Goal: Task Accomplishment & Management: Complete application form

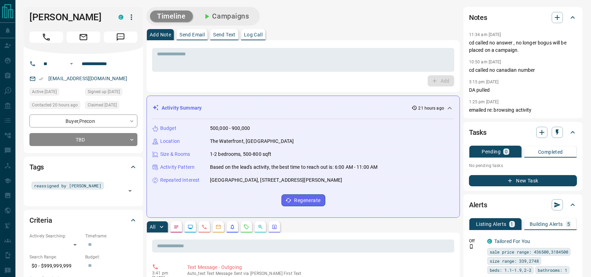
click at [315, 43] on div "* ​ Add" at bounding box center [302, 66] width 313 height 52
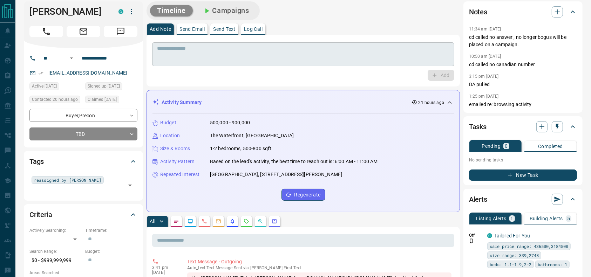
scroll to position [6, 0]
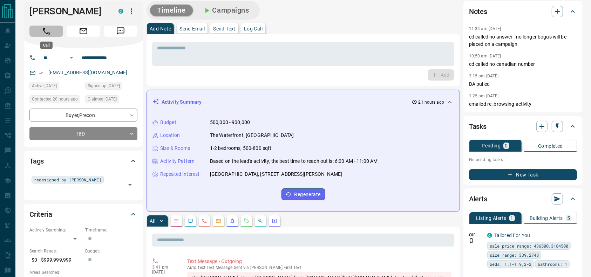
click at [56, 33] on button "Call" at bounding box center [46, 31] width 34 height 11
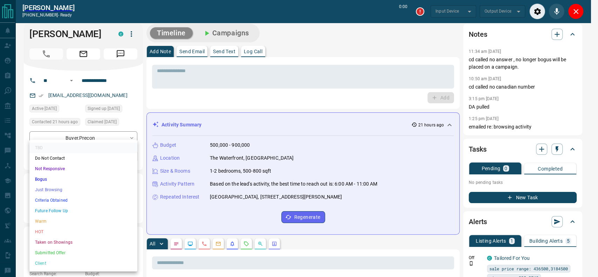
type input "*******"
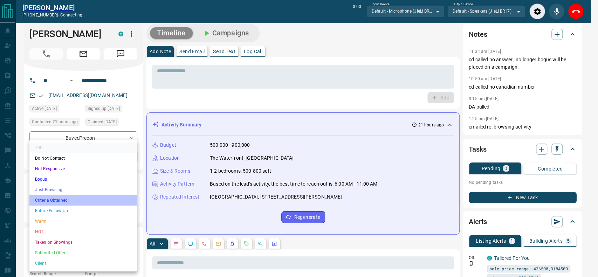
click at [67, 199] on li "Criteria Obtained" at bounding box center [83, 200] width 108 height 11
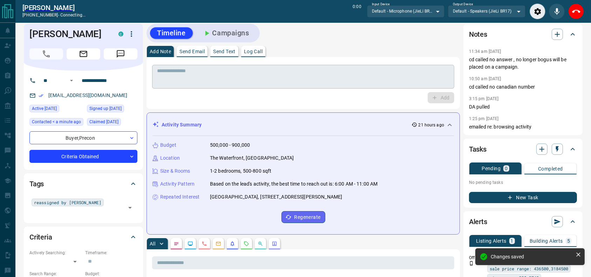
type input "*"
click at [205, 73] on textarea at bounding box center [303, 77] width 292 height 18
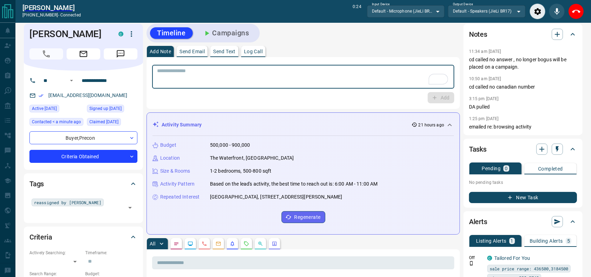
drag, startPoint x: 574, startPoint y: 10, endPoint x: 391, endPoint y: 54, distance: 188.1
click at [574, 10] on icon "End Call" at bounding box center [576, 11] width 8 height 8
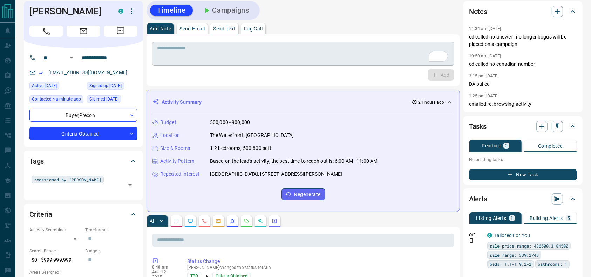
scroll to position [0, 0]
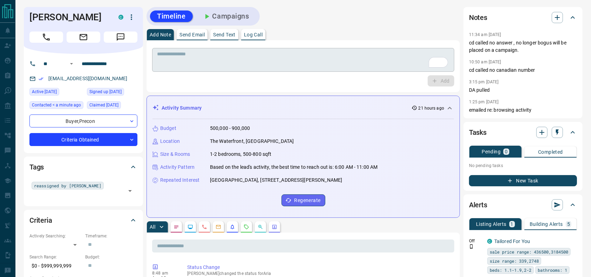
click at [334, 70] on div "* ​" at bounding box center [303, 60] width 302 height 24
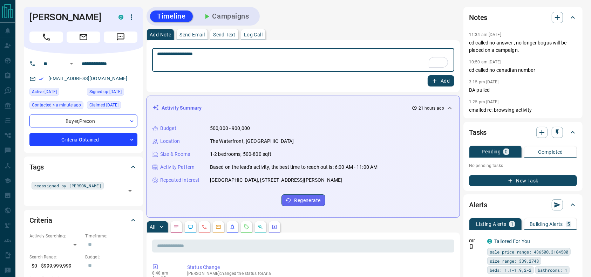
type textarea "**********"
click at [448, 77] on button "Add" at bounding box center [440, 80] width 27 height 11
